Goal: Task Accomplishment & Management: Complete application form

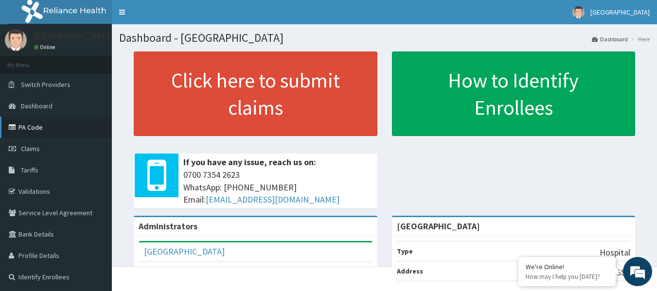
click at [33, 128] on link "PA Code" at bounding box center [56, 127] width 112 height 21
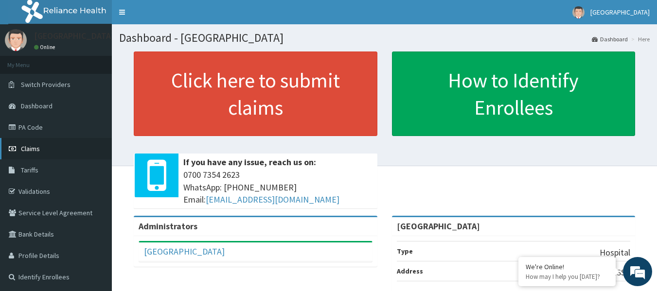
click at [36, 146] on span "Claims" at bounding box center [30, 148] width 19 height 9
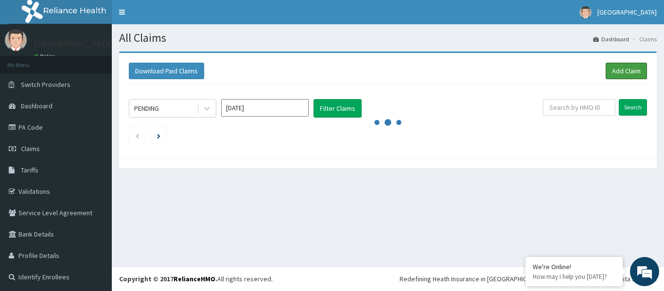
click at [612, 67] on link "Add Claim" at bounding box center [626, 71] width 41 height 17
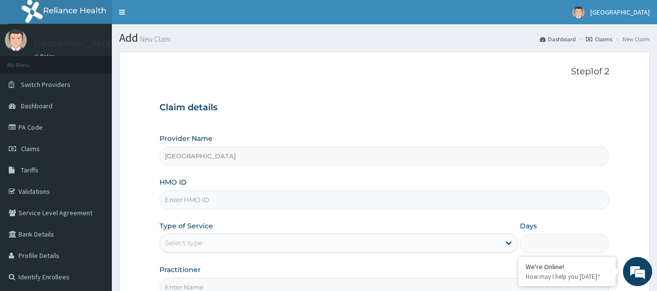
click at [297, 198] on input "HMO ID" at bounding box center [385, 200] width 450 height 19
paste input "OLM/10087/B"
type input "OLM/10087/B"
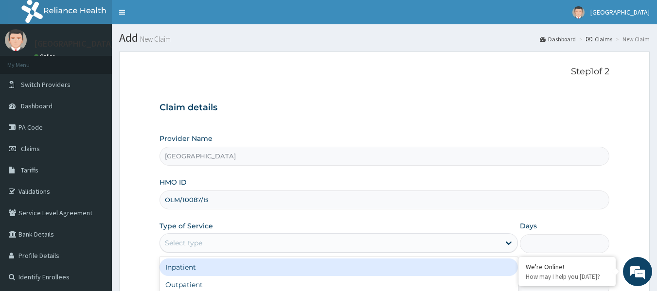
click at [288, 247] on div "Select type" at bounding box center [330, 243] width 340 height 16
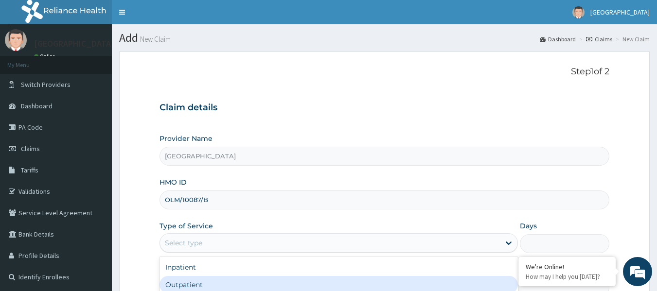
type input "1"
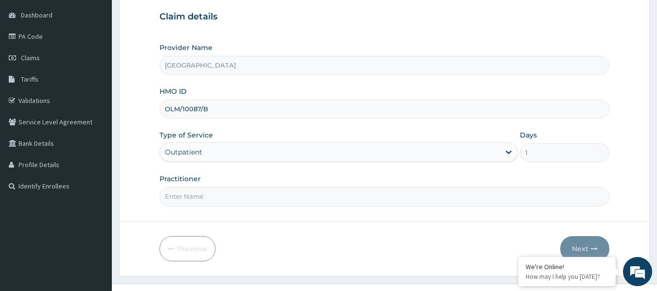
scroll to position [108, 0]
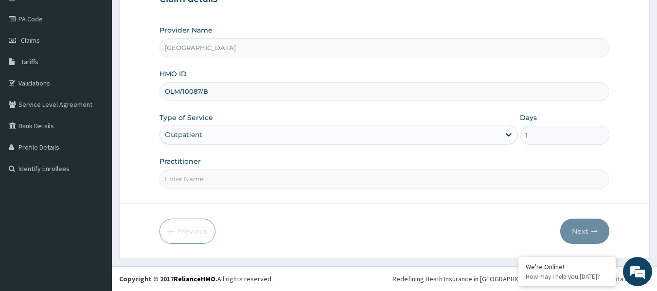
click at [430, 182] on input "Practitioner" at bounding box center [385, 179] width 450 height 19
type input "Dr. Aishat"
click at [581, 230] on button "Next" at bounding box center [584, 231] width 49 height 25
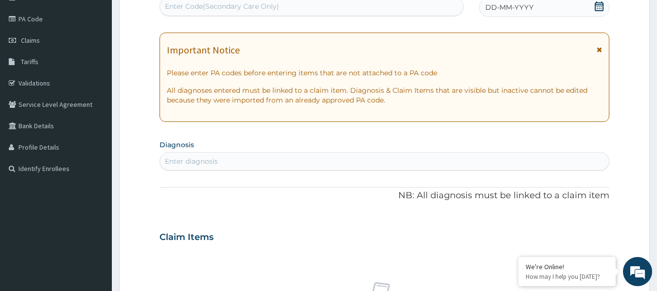
click at [351, 5] on div "Enter Code(Secondary Care Only)" at bounding box center [311, 7] width 303 height 16
paste input "PA/05A1FF"
type input "PA/05A1FF"
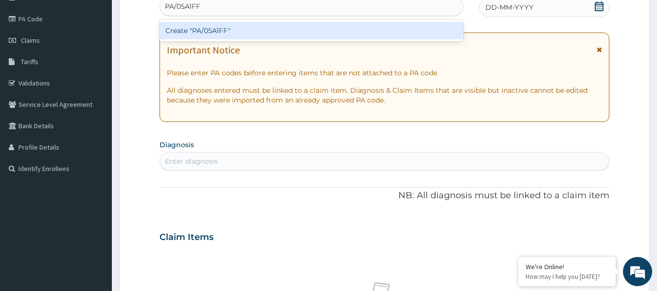
click at [266, 29] on div "Create "PA/05A1FF"" at bounding box center [312, 31] width 304 height 18
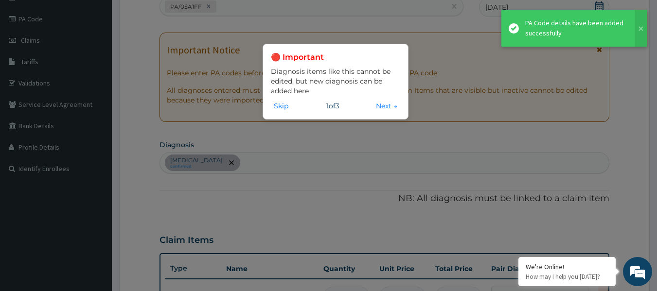
scroll to position [293, 0]
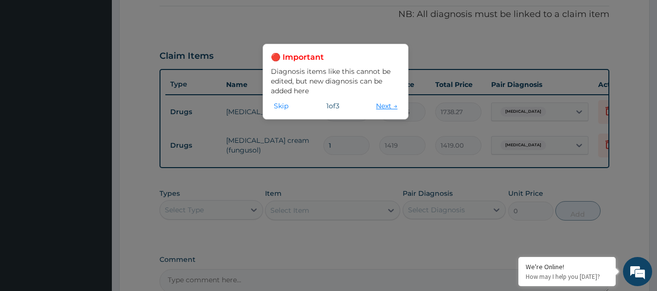
click at [382, 106] on button "Next →" at bounding box center [386, 106] width 27 height 11
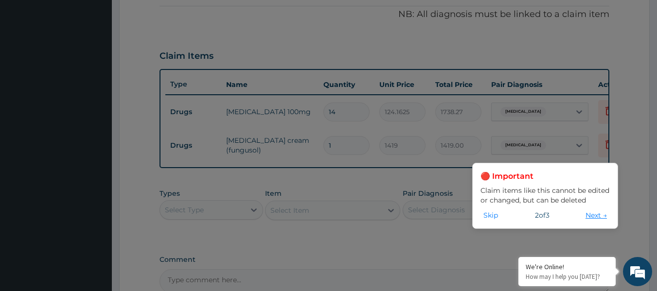
click at [589, 218] on button "Next →" at bounding box center [596, 215] width 27 height 11
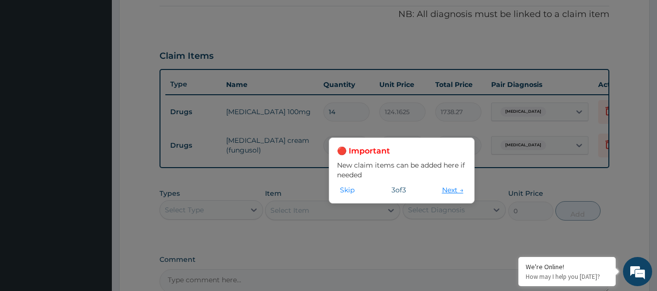
click at [449, 189] on button "Next →" at bounding box center [452, 190] width 27 height 11
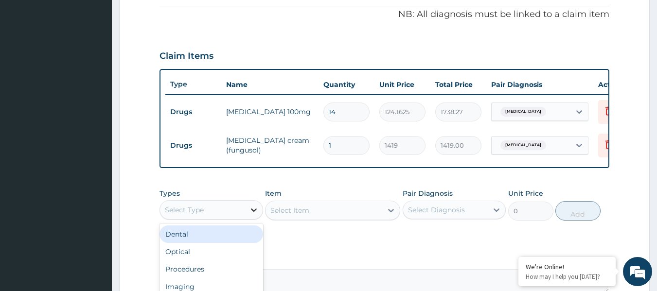
click at [249, 215] on icon at bounding box center [254, 210] width 10 height 10
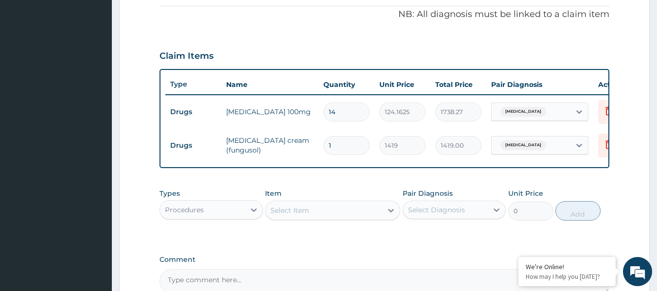
click at [331, 215] on div "Select Item" at bounding box center [324, 211] width 117 height 16
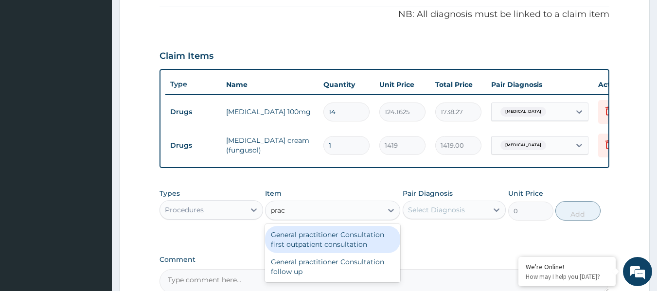
type input "pract"
type input "3547.5"
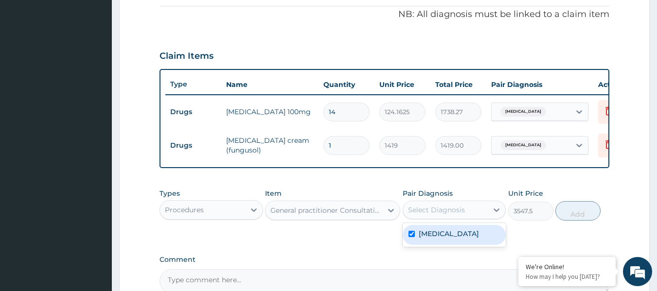
checkbox input "true"
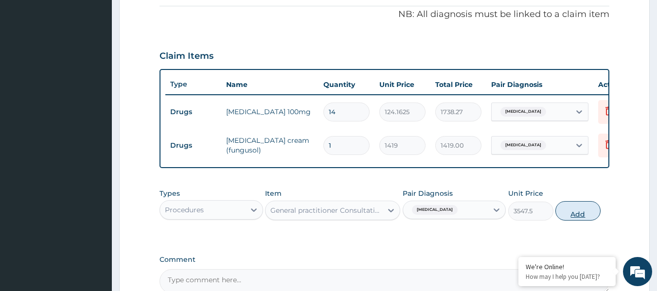
click at [587, 220] on button "Add" at bounding box center [577, 210] width 45 height 19
type input "0"
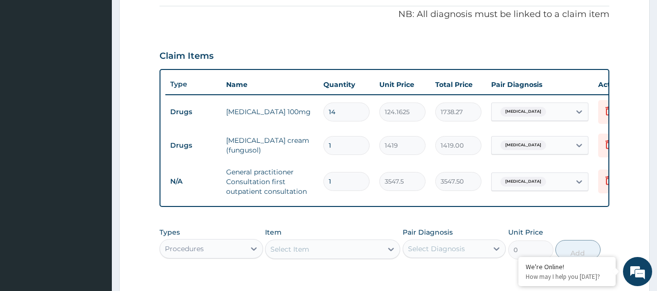
scroll to position [444, 0]
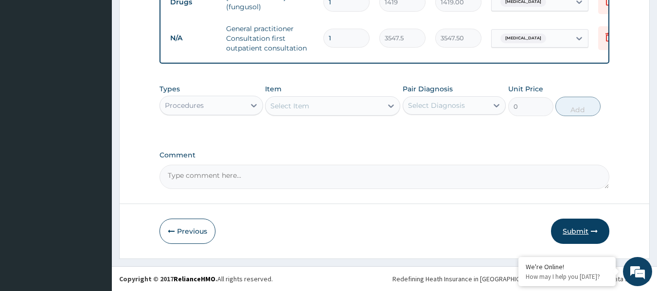
click at [582, 227] on button "Submit" at bounding box center [580, 231] width 58 height 25
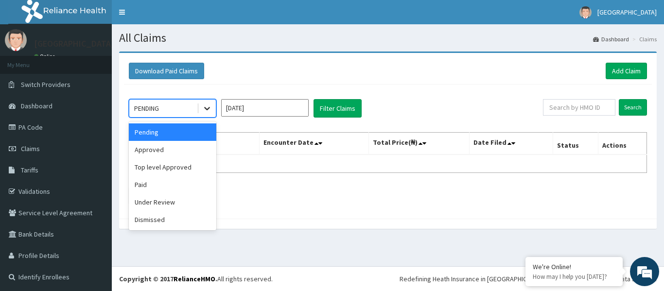
click at [207, 113] on icon at bounding box center [207, 109] width 10 height 10
click at [172, 148] on div "Approved" at bounding box center [173, 150] width 88 height 18
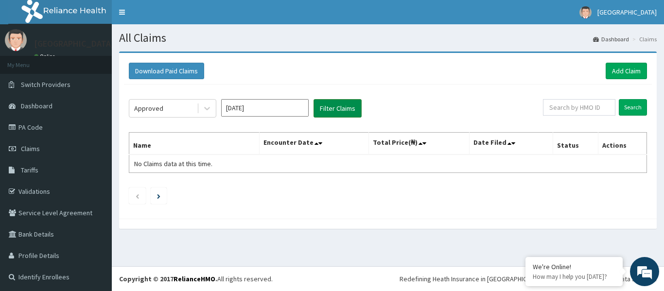
click at [326, 104] on button "Filter Claims" at bounding box center [338, 108] width 48 height 18
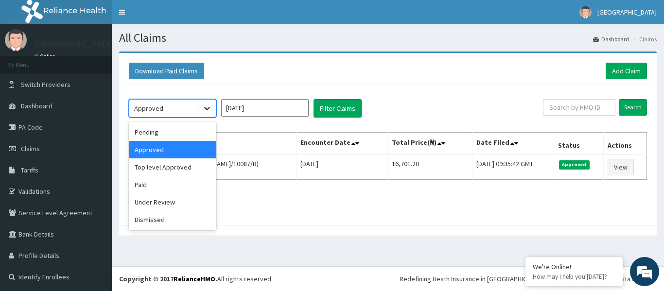
click at [208, 109] on icon at bounding box center [207, 108] width 6 height 3
click at [187, 134] on div "Pending" at bounding box center [173, 133] width 88 height 18
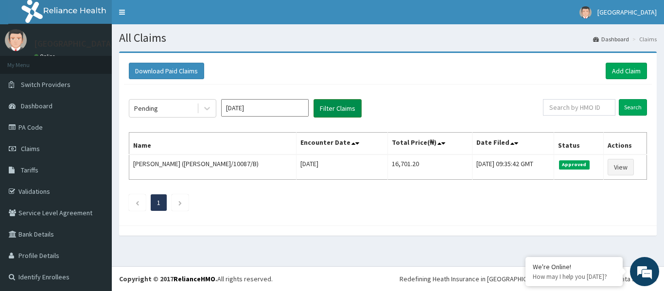
click at [331, 109] on button "Filter Claims" at bounding box center [338, 108] width 48 height 18
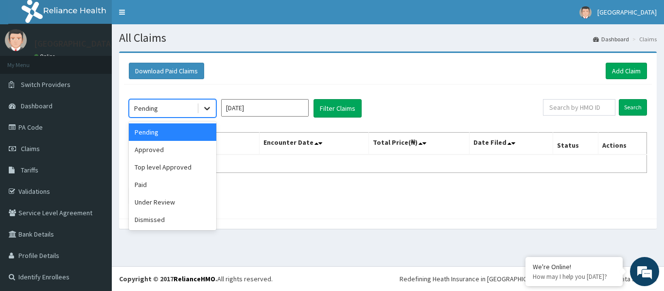
click at [206, 111] on icon at bounding box center [207, 109] width 10 height 10
click at [163, 186] on div "Paid" at bounding box center [173, 185] width 88 height 18
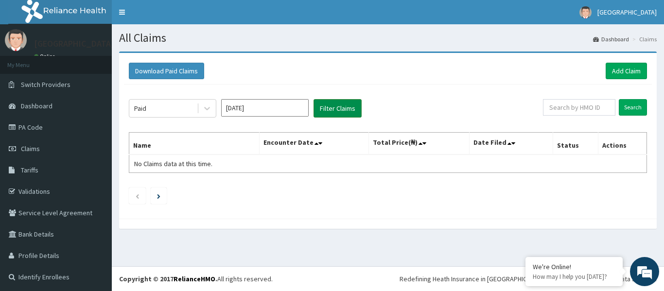
click at [336, 104] on button "Filter Claims" at bounding box center [338, 108] width 48 height 18
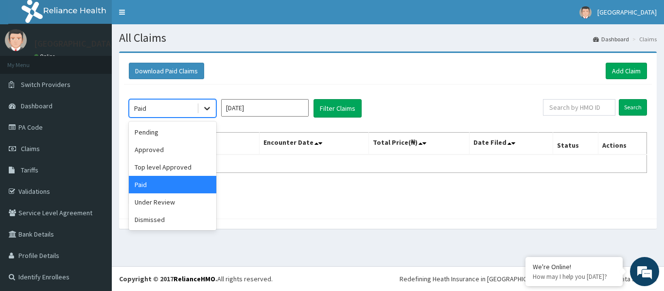
click at [205, 110] on icon at bounding box center [207, 109] width 10 height 10
click at [176, 204] on div "Under Review" at bounding box center [173, 203] width 88 height 18
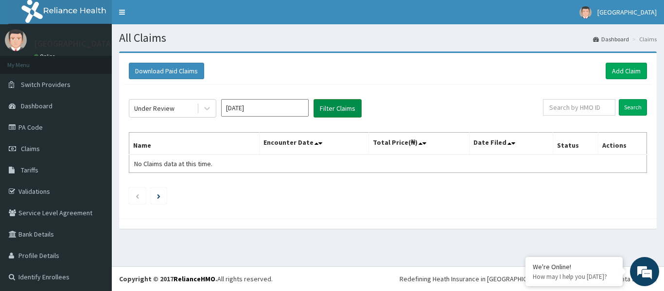
click at [347, 100] on button "Filter Claims" at bounding box center [338, 108] width 48 height 18
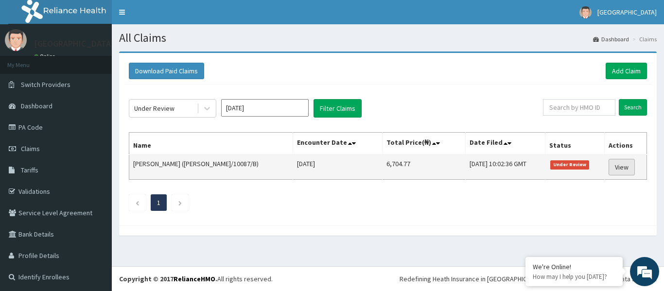
click at [613, 167] on link "View" at bounding box center [622, 167] width 26 height 17
